Goal: Navigation & Orientation: Find specific page/section

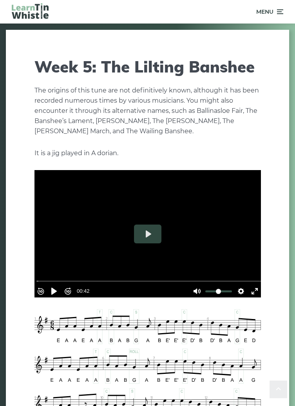
click at [279, 11] on icon at bounding box center [279, 11] width 8 height 9
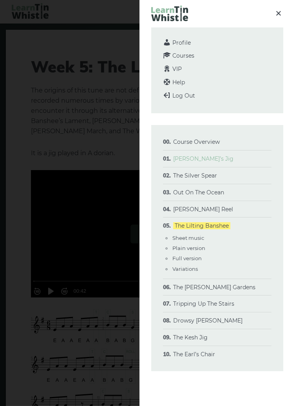
click at [211, 160] on link "[PERSON_NAME]’s Jig" at bounding box center [203, 158] width 60 height 7
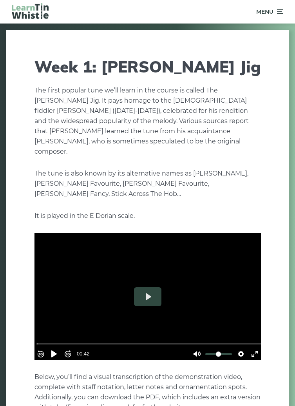
click at [279, 16] on icon at bounding box center [279, 11] width 8 height 9
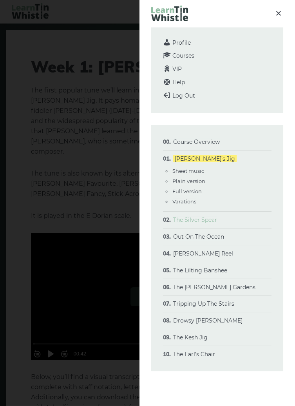
click at [216, 220] on link "The Silver Spear" at bounding box center [195, 219] width 44 height 7
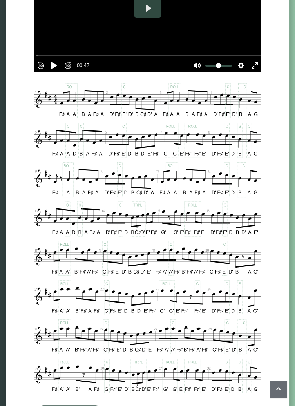
scroll to position [257, 0]
